Goal: Task Accomplishment & Management: Manage account settings

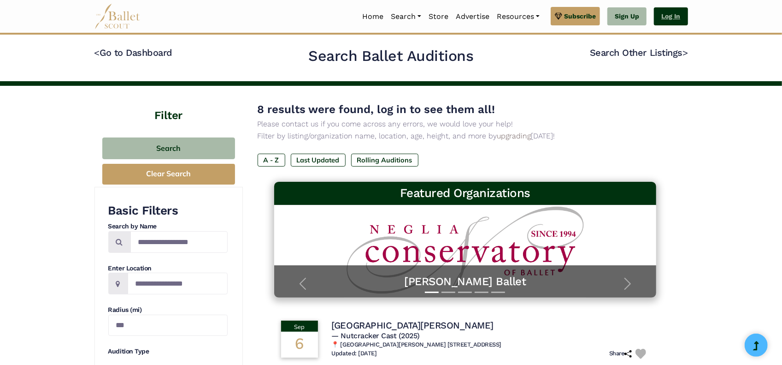
click at [675, 13] on link "Log In" at bounding box center [671, 16] width 34 height 18
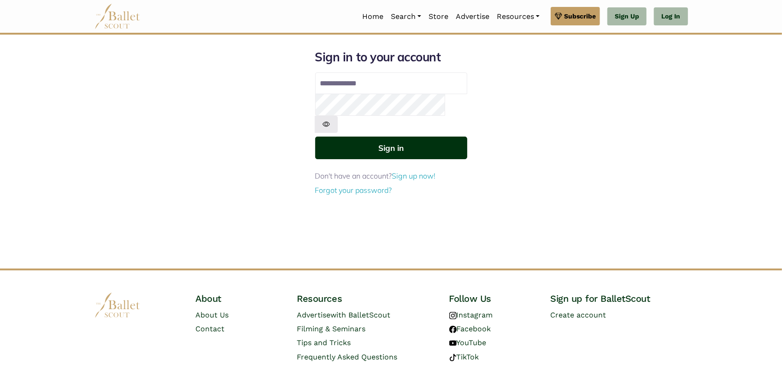
type input "**********"
click at [400, 136] on button "Sign in" at bounding box center [391, 147] width 152 height 23
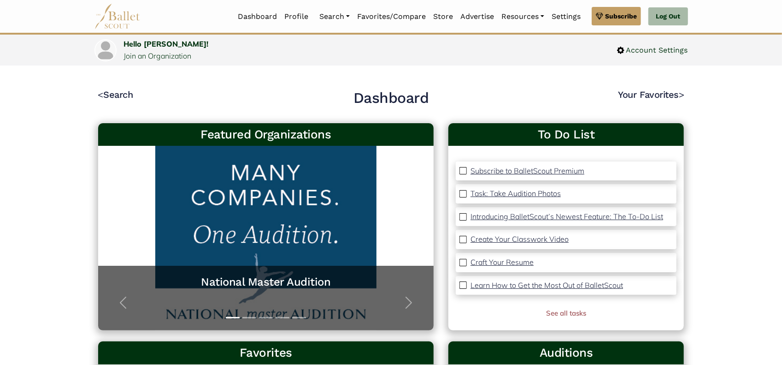
scroll to position [7, 0]
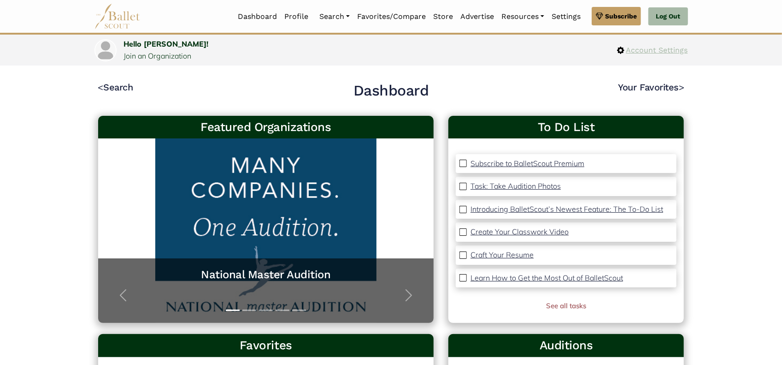
click at [663, 49] on span "Account Settings" at bounding box center [656, 50] width 64 height 12
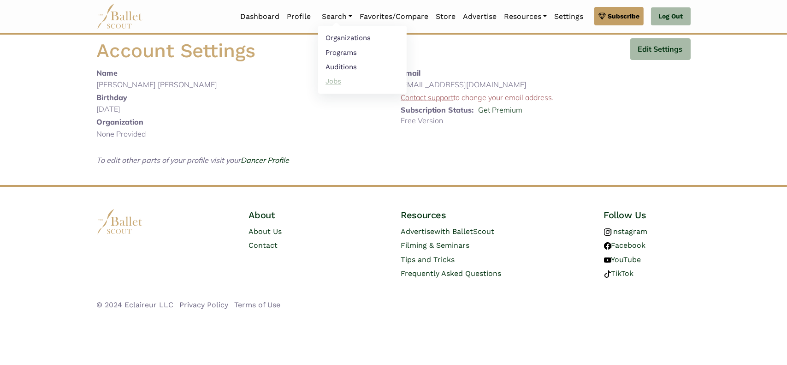
click at [341, 81] on link "Jobs" at bounding box center [362, 81] width 88 height 14
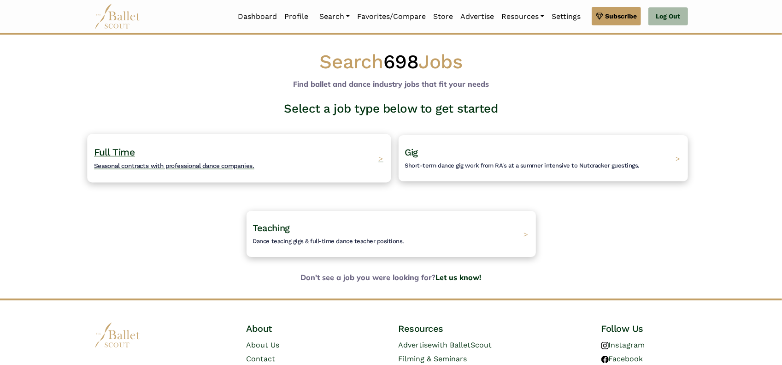
click at [130, 157] on h4 "Full Time Seasonal contracts with professional dance companies." at bounding box center [174, 158] width 160 height 25
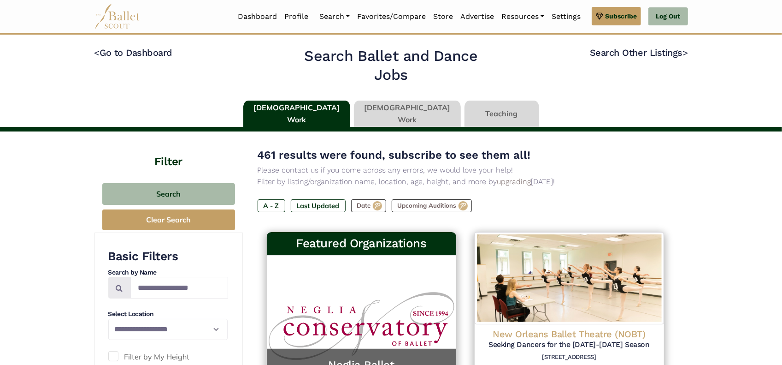
click at [389, 113] on link at bounding box center [407, 113] width 107 height 26
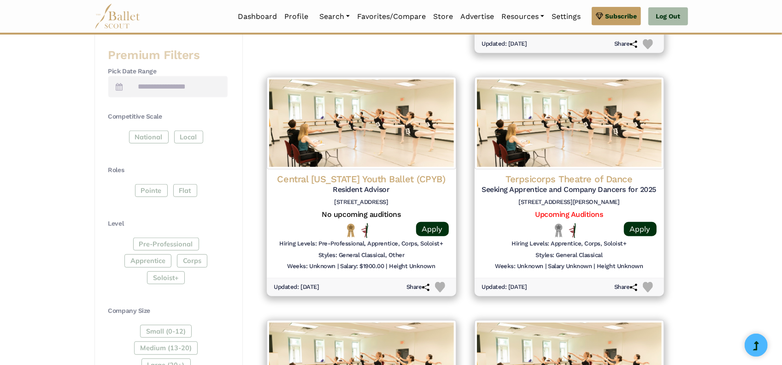
scroll to position [575, 0]
